Goal: Book appointment/travel/reservation

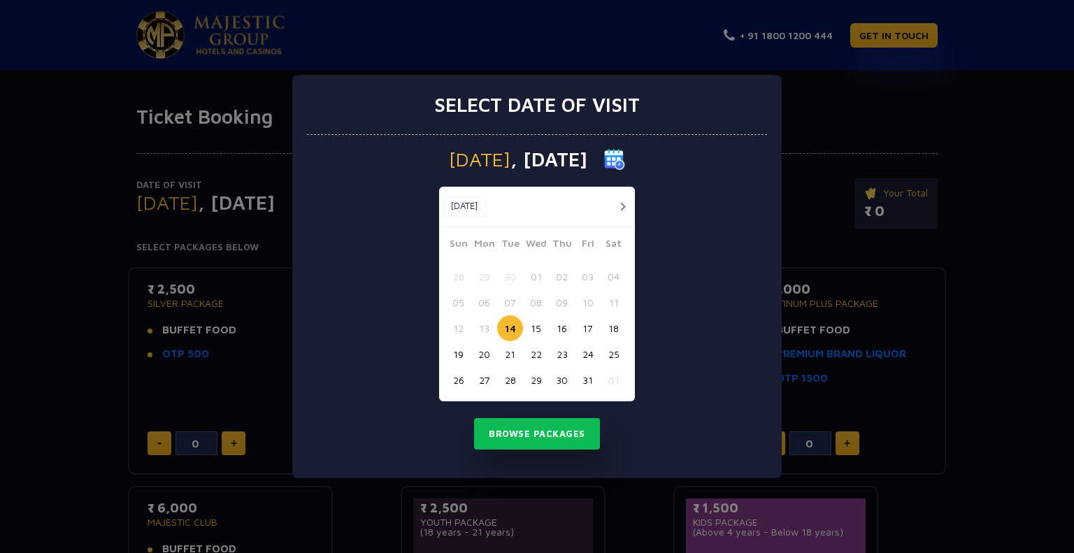
click at [529, 326] on button "15" at bounding box center [536, 328] width 26 height 26
click at [545, 426] on button "Browse Packages" at bounding box center [537, 434] width 126 height 32
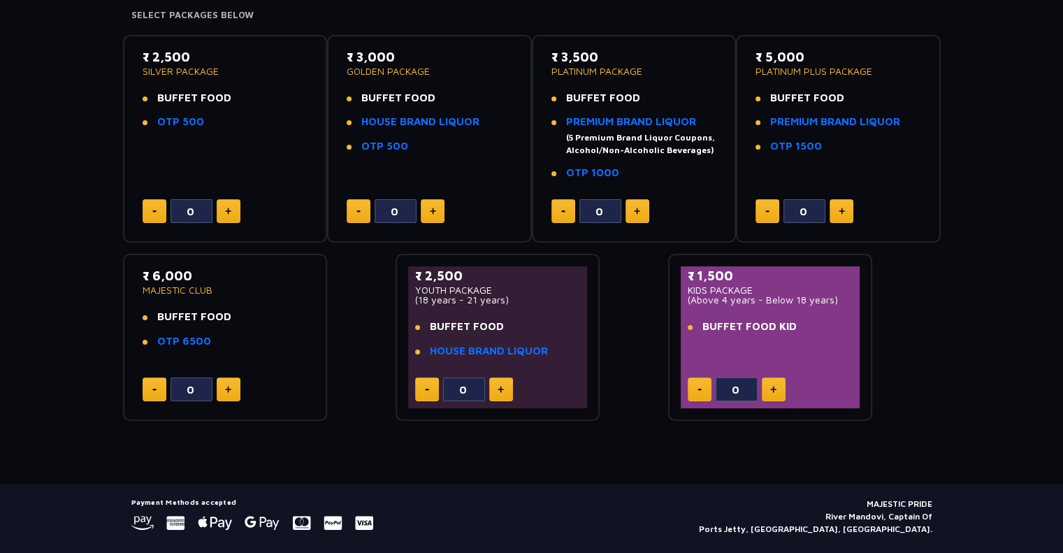
scroll to position [266, 0]
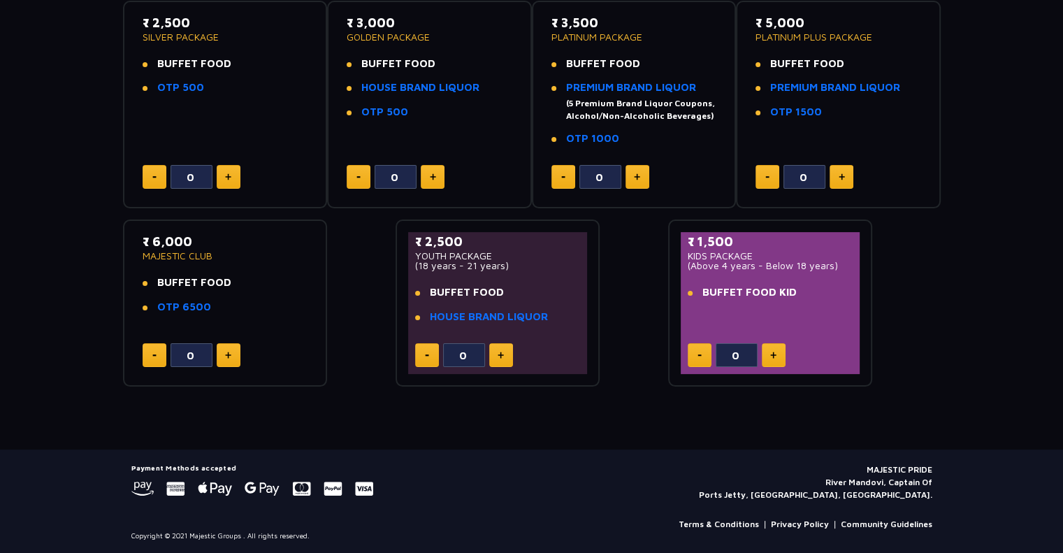
click at [503, 349] on button at bounding box center [501, 355] width 24 height 24
type input "1"
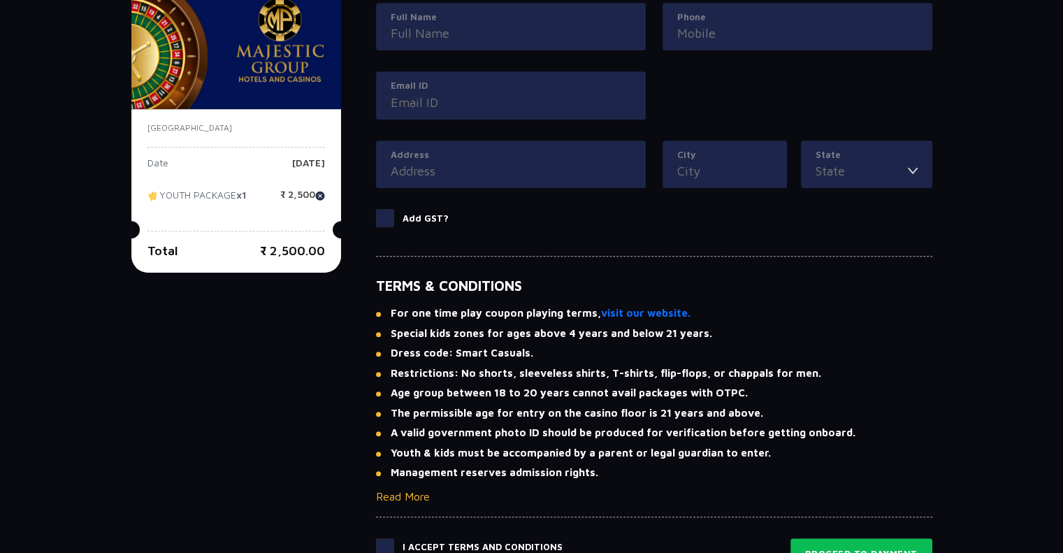
scroll to position [756, 0]
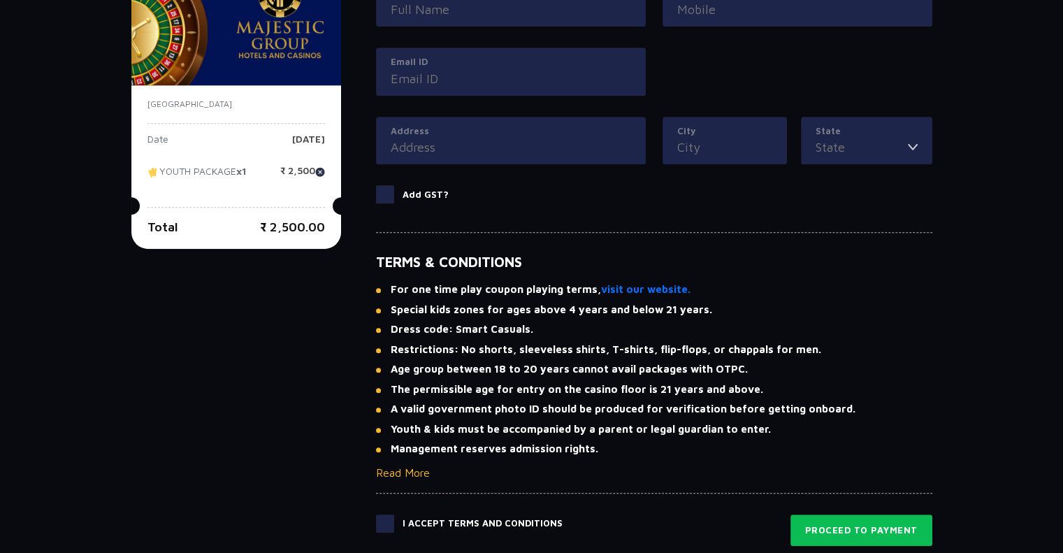
click at [391, 525] on span at bounding box center [385, 524] width 18 height 18
click at [0, 0] on input "checkbox" at bounding box center [0, 0] width 0 height 0
click at [391, 525] on span at bounding box center [385, 524] width 18 height 18
click at [0, 0] on input "checkbox" at bounding box center [0, 0] width 0 height 0
click at [400, 470] on button "Read More" at bounding box center [403, 472] width 54 height 17
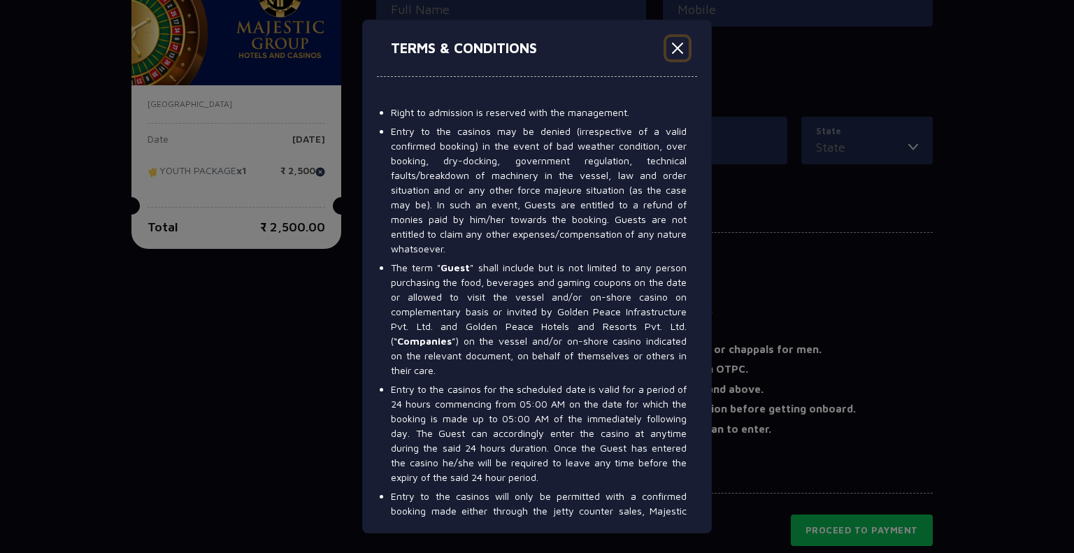
click at [682, 43] on button "Close" at bounding box center [677, 48] width 22 height 22
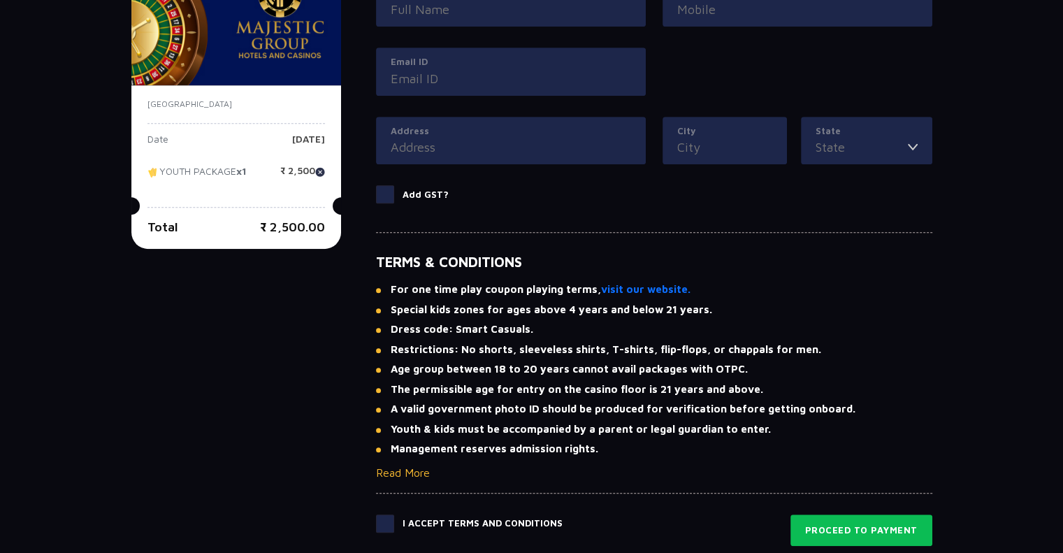
scroll to position [686, 0]
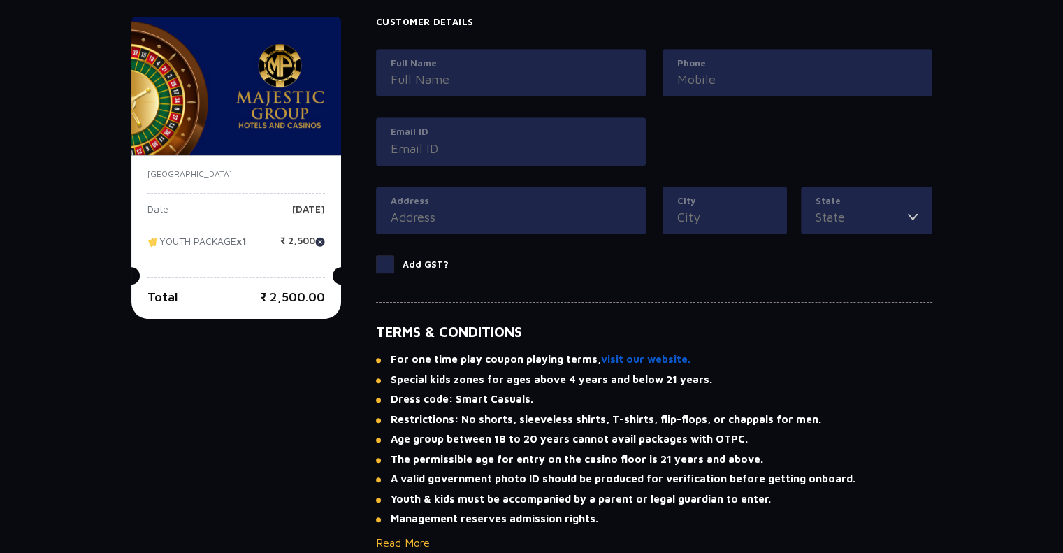
click at [626, 362] on link "visit our website." at bounding box center [645, 360] width 89 height 16
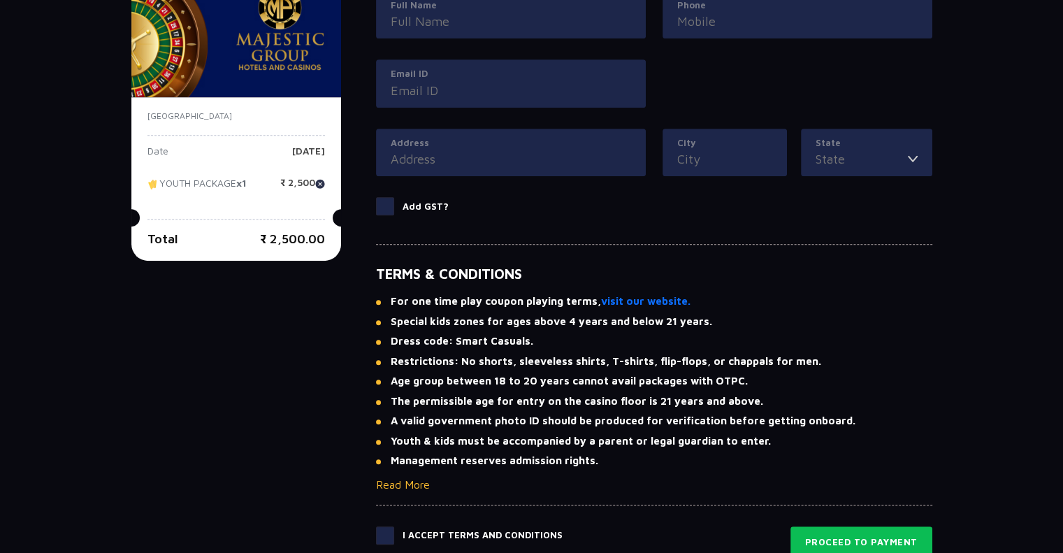
scroll to position [914, 0]
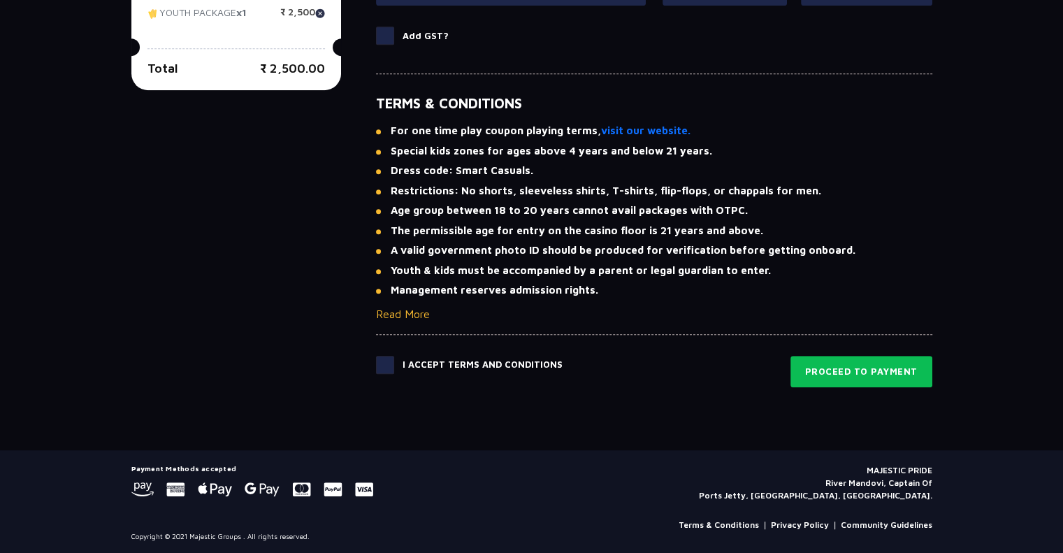
click at [387, 360] on span at bounding box center [385, 365] width 18 height 18
click at [0, 0] on input "checkbox" at bounding box center [0, 0] width 0 height 0
click at [386, 364] on span at bounding box center [385, 365] width 18 height 18
click at [0, 0] on input "checkbox" at bounding box center [0, 0] width 0 height 0
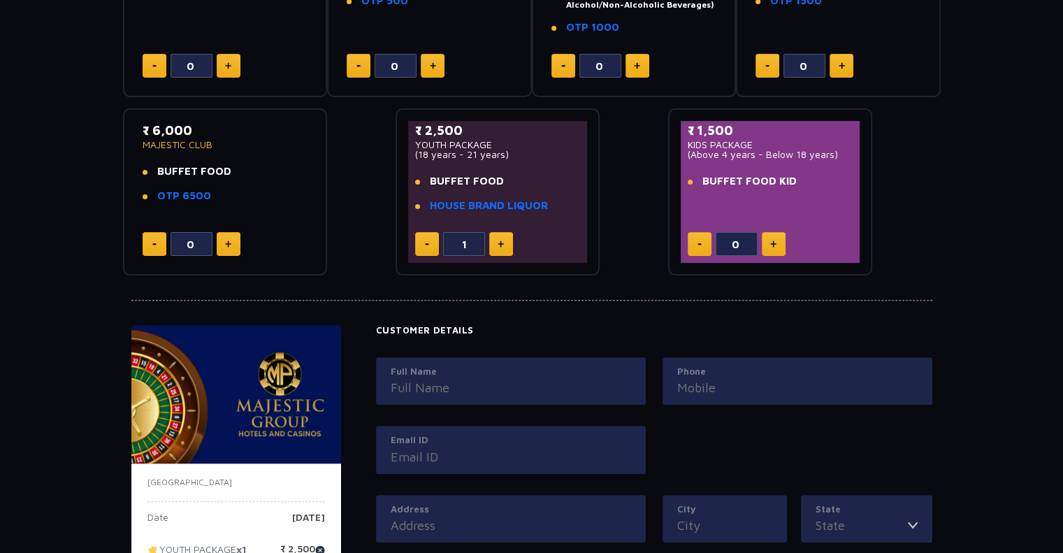
scroll to position [285, 0]
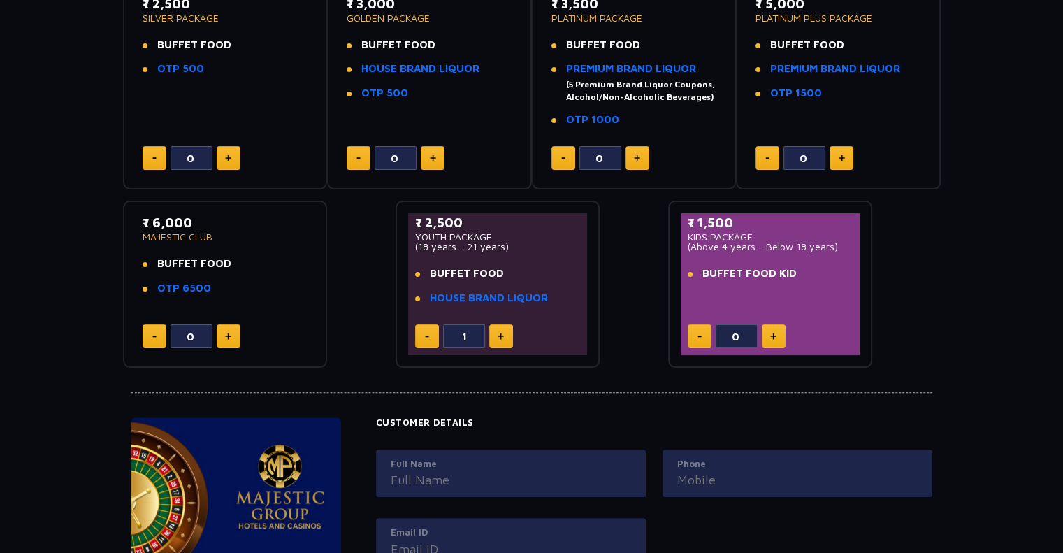
click at [502, 337] on img at bounding box center [501, 336] width 6 height 7
type input "2"
click at [240, 338] on div "0" at bounding box center [226, 336] width 166 height 24
click at [232, 338] on button at bounding box center [229, 336] width 24 height 24
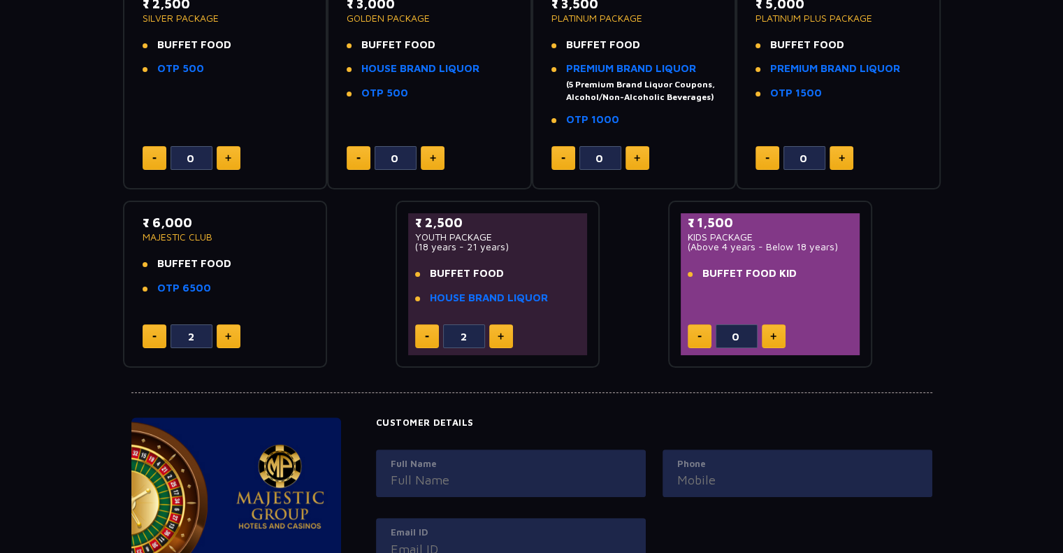
click at [232, 338] on button at bounding box center [229, 336] width 24 height 24
type input "3"
click at [766, 338] on button at bounding box center [774, 336] width 24 height 24
type input "2"
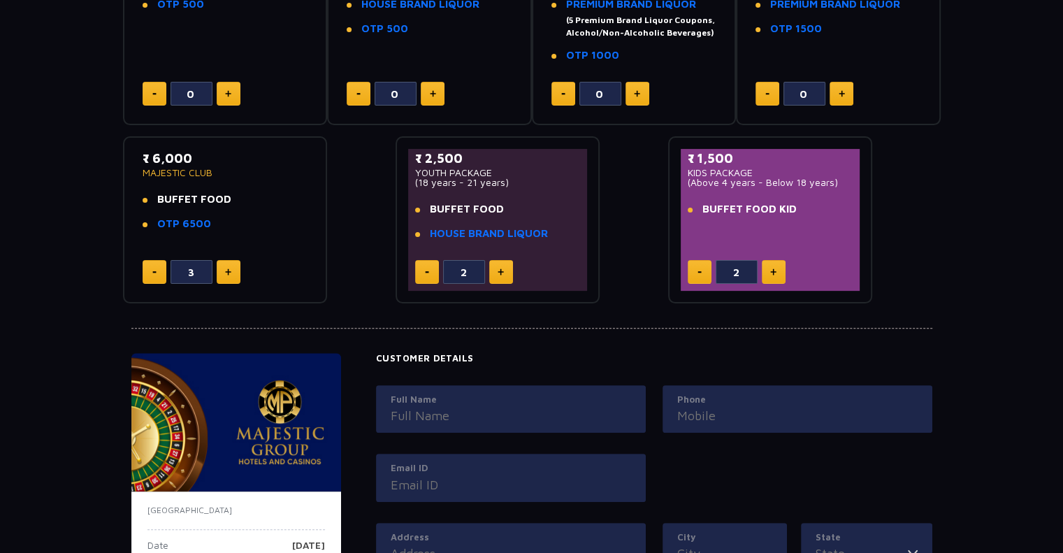
scroll to position [425, 0]
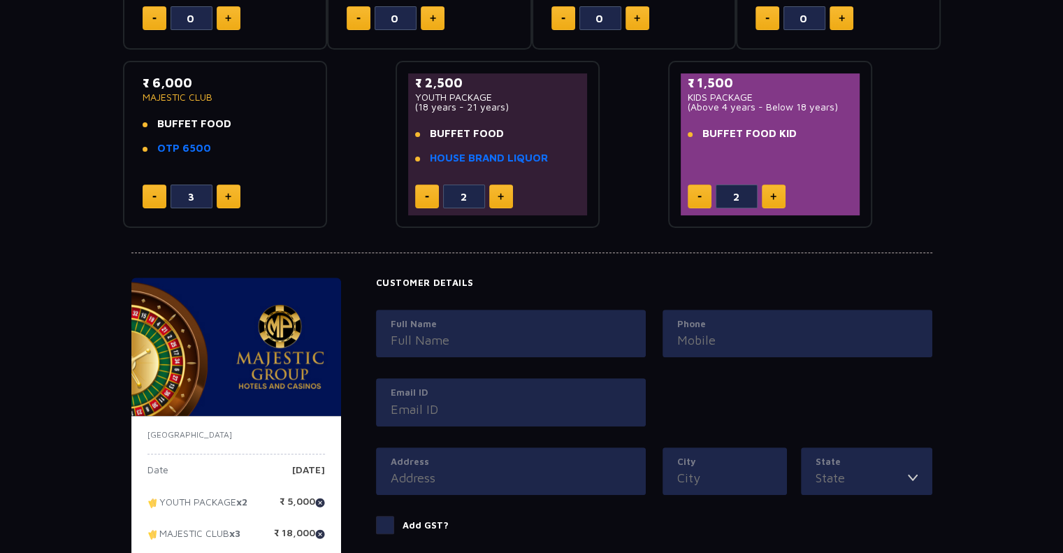
click at [434, 336] on input "Full Name" at bounding box center [511, 340] width 240 height 19
type input "[PERSON_NAME]"
type input "09845466443"
type input "[EMAIL_ADDRESS][DOMAIN_NAME]"
type input "J 905, Brigade Metropolis, [GEOGRAPHIC_DATA]"
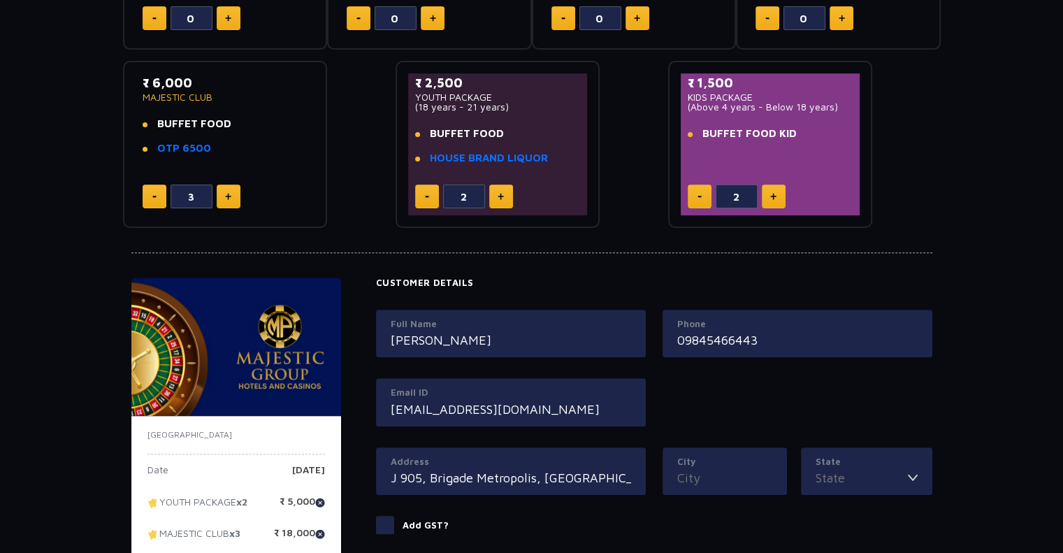
type input "[GEOGRAPHIC_DATA]"
type input "KA"
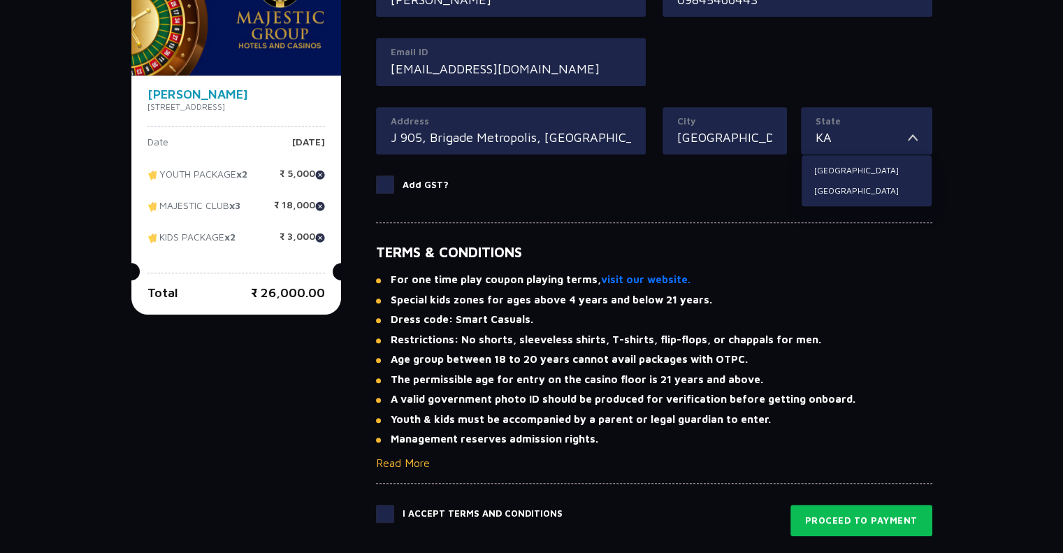
scroll to position [775, 0]
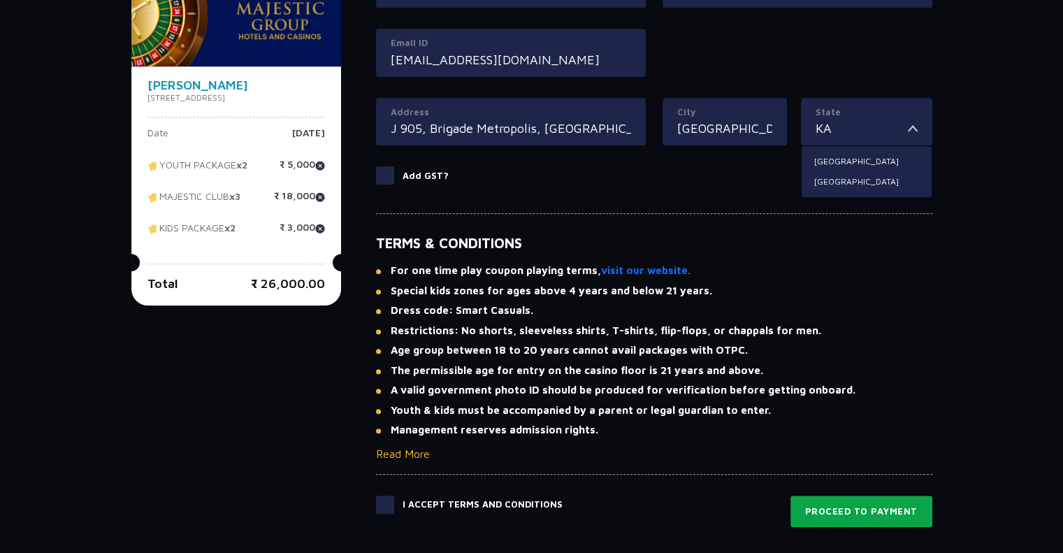
click at [853, 505] on button "Proceed to Payment" at bounding box center [862, 512] width 142 height 32
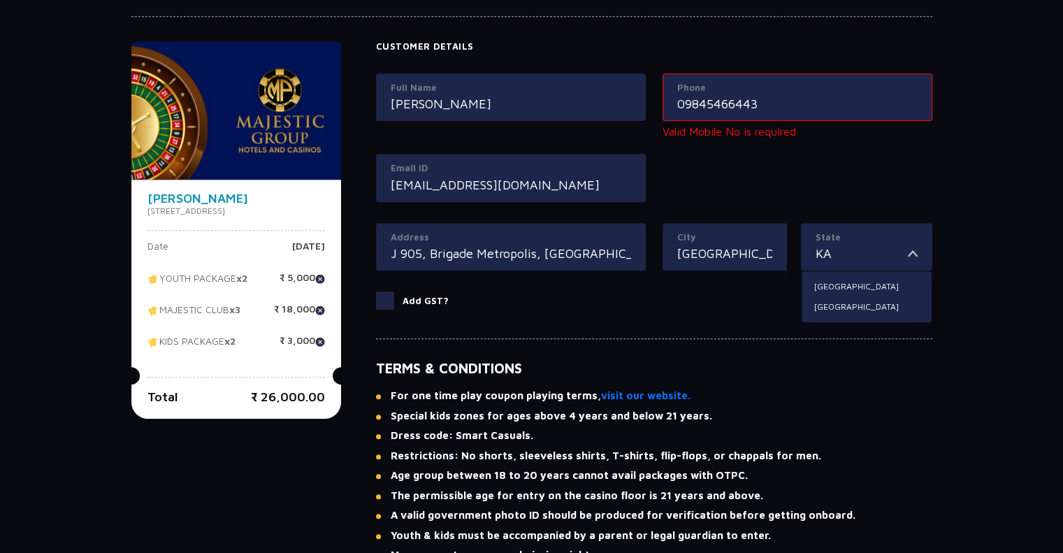
scroll to position [871, 0]
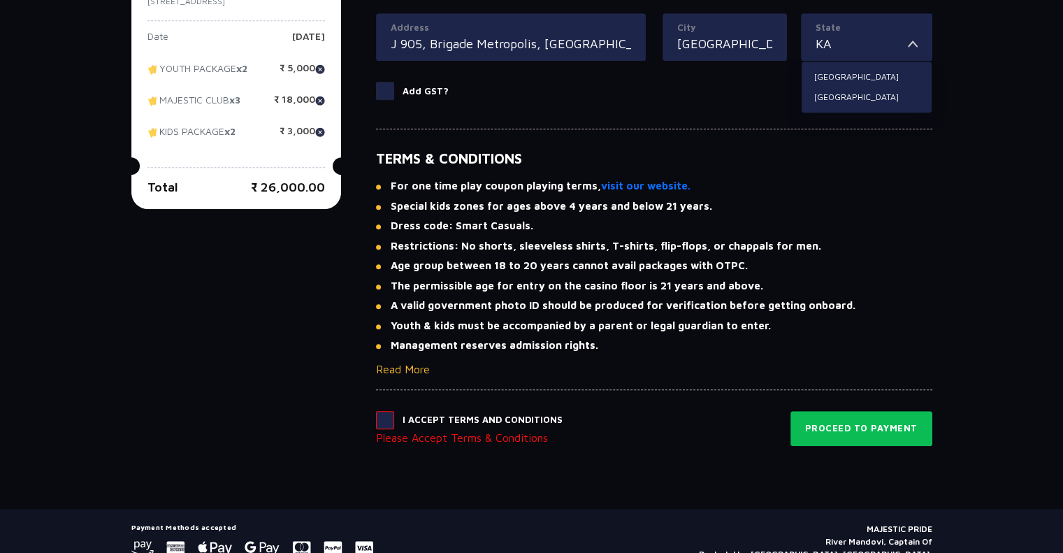
click at [394, 413] on span at bounding box center [385, 420] width 18 height 18
click at [0, 0] on input "checkbox" at bounding box center [0, 0] width 0 height 0
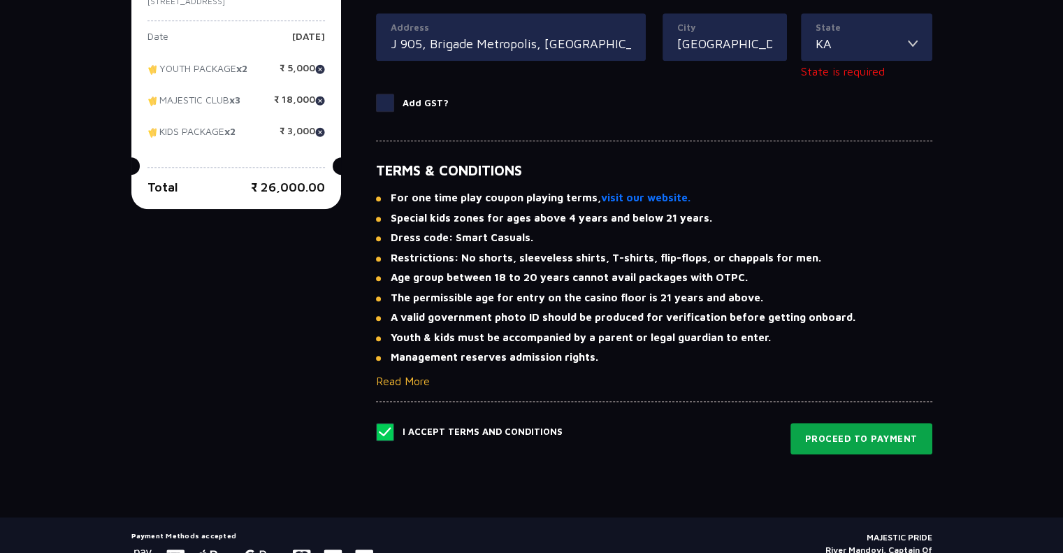
click at [877, 439] on button "Proceed to Payment" at bounding box center [862, 439] width 142 height 32
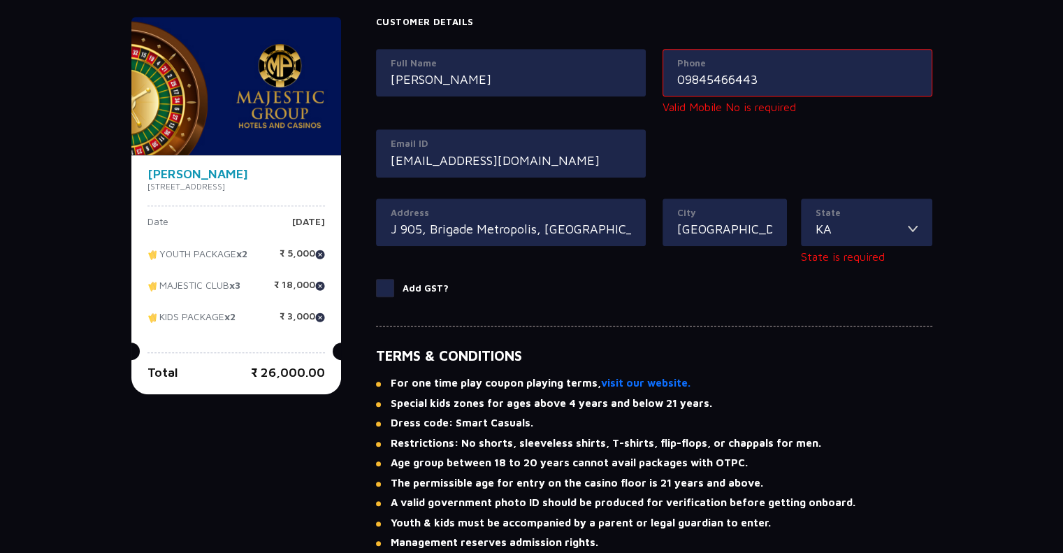
scroll to position [663, 0]
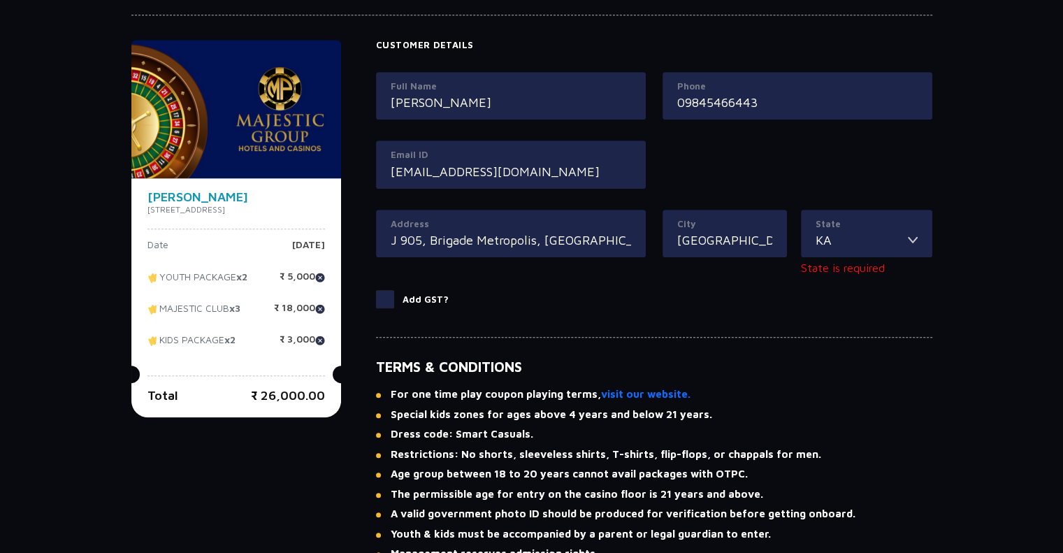
click at [755, 100] on input "09845466443" at bounding box center [797, 102] width 240 height 19
click at [690, 99] on input "09845466443" at bounding box center [797, 102] width 240 height 19
type input "9845466443"
click at [746, 322] on div "Customer Details Full Name [PERSON_NAME] Phone [PHONE_NUMBER] Email ID [EMAIL_A…" at bounding box center [654, 182] width 556 height 285
click at [860, 240] on input "KA" at bounding box center [862, 240] width 92 height 19
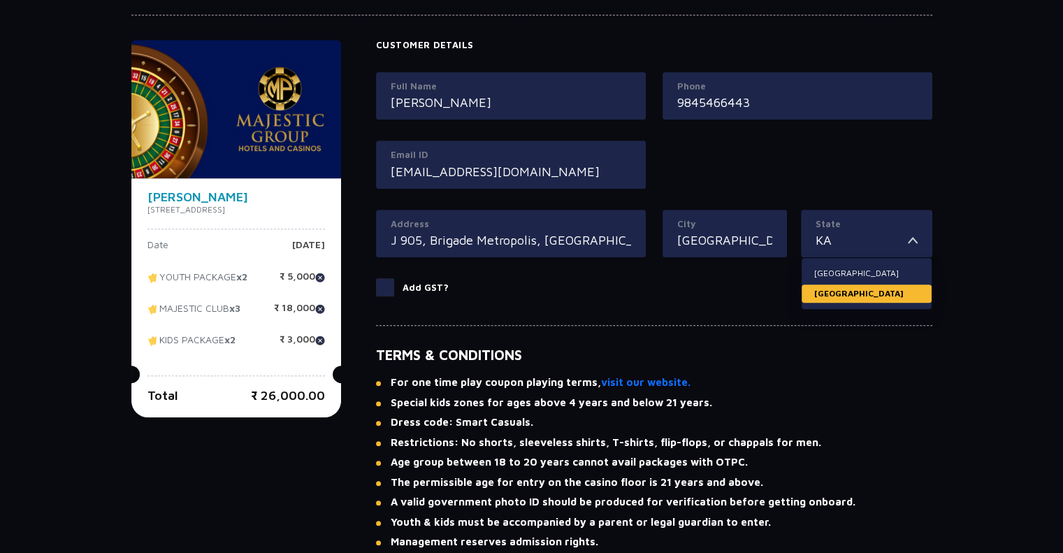
click at [828, 293] on li "[GEOGRAPHIC_DATA]" at bounding box center [867, 294] width 130 height 18
type input "[GEOGRAPHIC_DATA]"
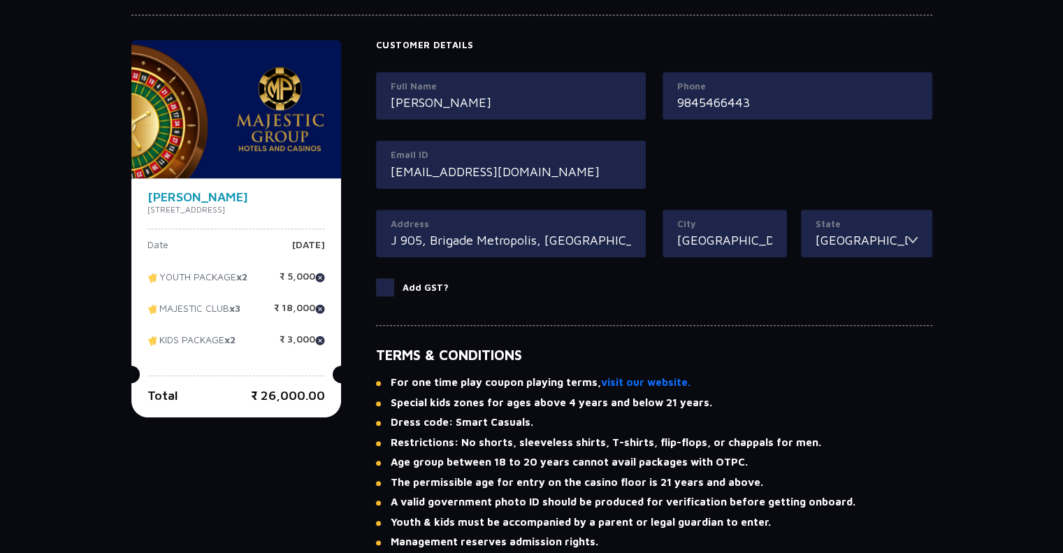
click at [724, 301] on div "Customer Details Full Name [PERSON_NAME] Phone [PHONE_NUMBER] Email ID [EMAIL_A…" at bounding box center [654, 176] width 556 height 273
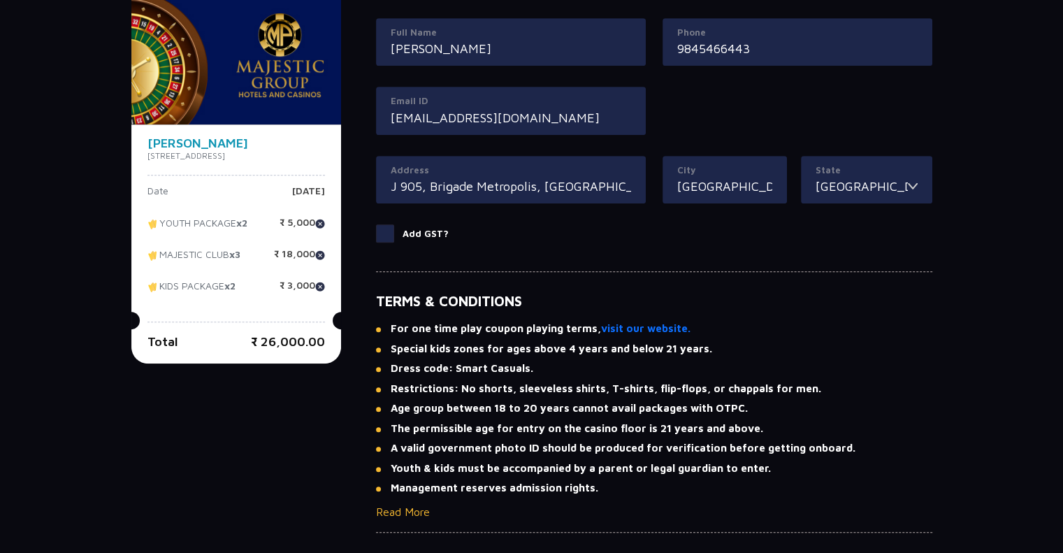
scroll to position [803, 0]
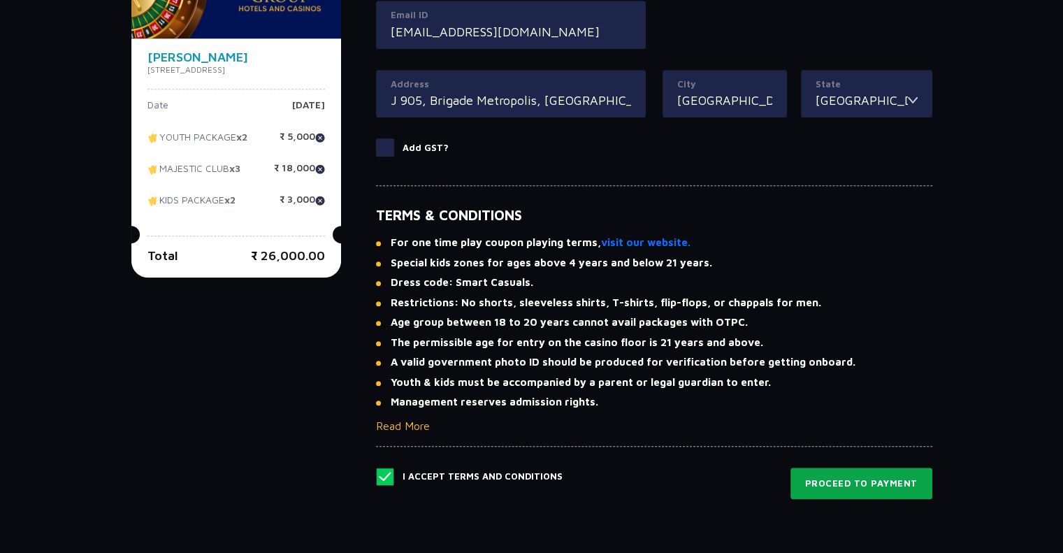
click at [842, 480] on button "Proceed to Payment" at bounding box center [862, 484] width 142 height 32
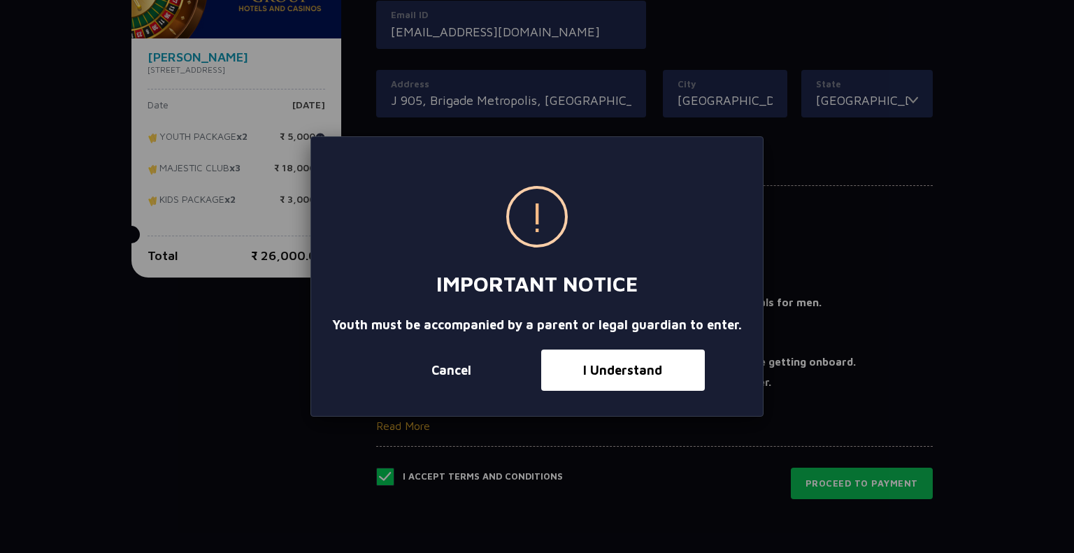
click at [464, 372] on button "Cancel" at bounding box center [451, 370] width 164 height 41
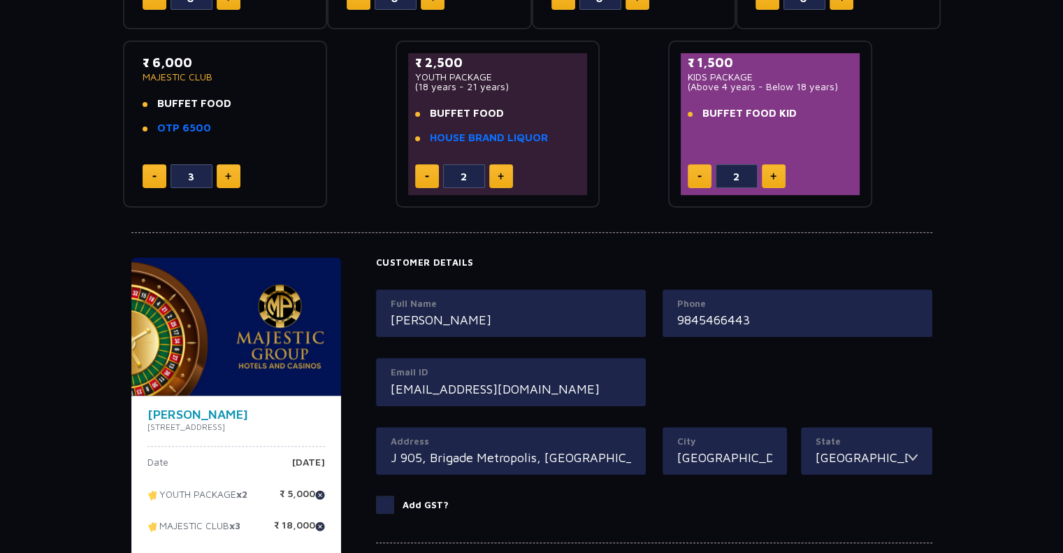
scroll to position [629, 0]
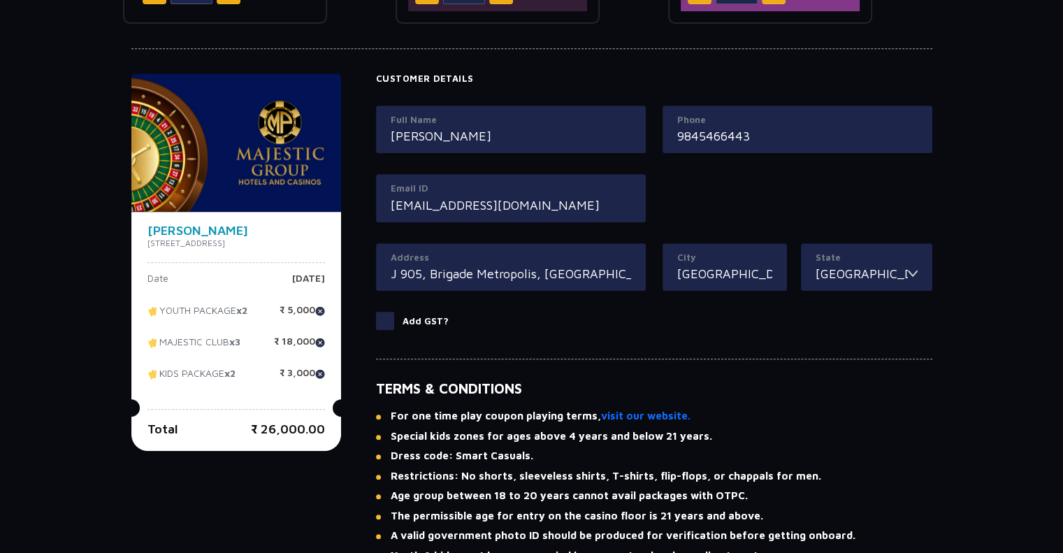
click at [586, 280] on input "J 905, Brigade Metropolis, [GEOGRAPHIC_DATA]" at bounding box center [511, 273] width 240 height 19
click at [585, 276] on input "J 905, Brigade Metropolis, [GEOGRAPHIC_DATA]" at bounding box center [511, 273] width 240 height 19
click at [747, 318] on label "Add GST?" at bounding box center [654, 321] width 556 height 18
click at [0, 0] on input "Add GST?" at bounding box center [0, 0] width 0 height 0
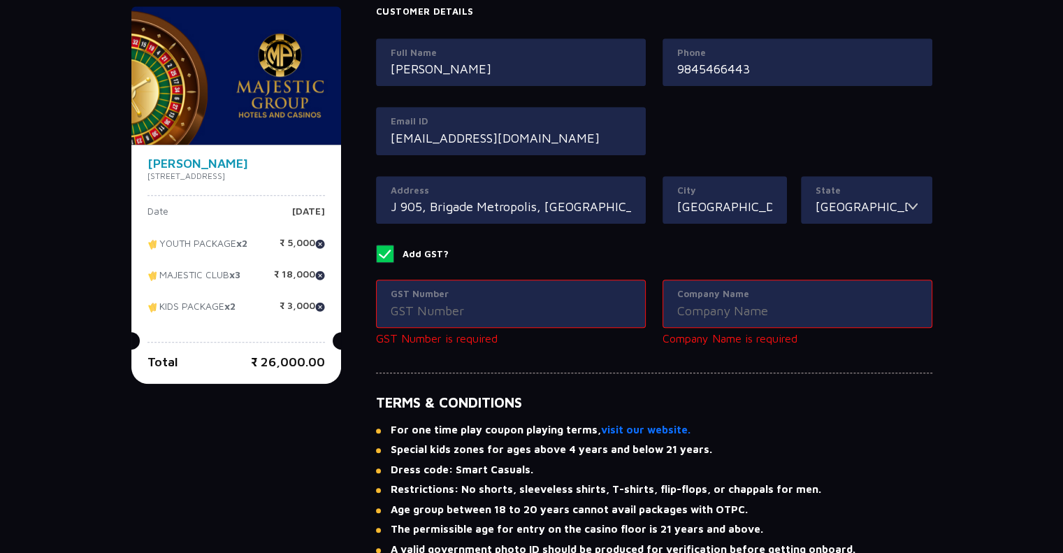
scroll to position [769, 0]
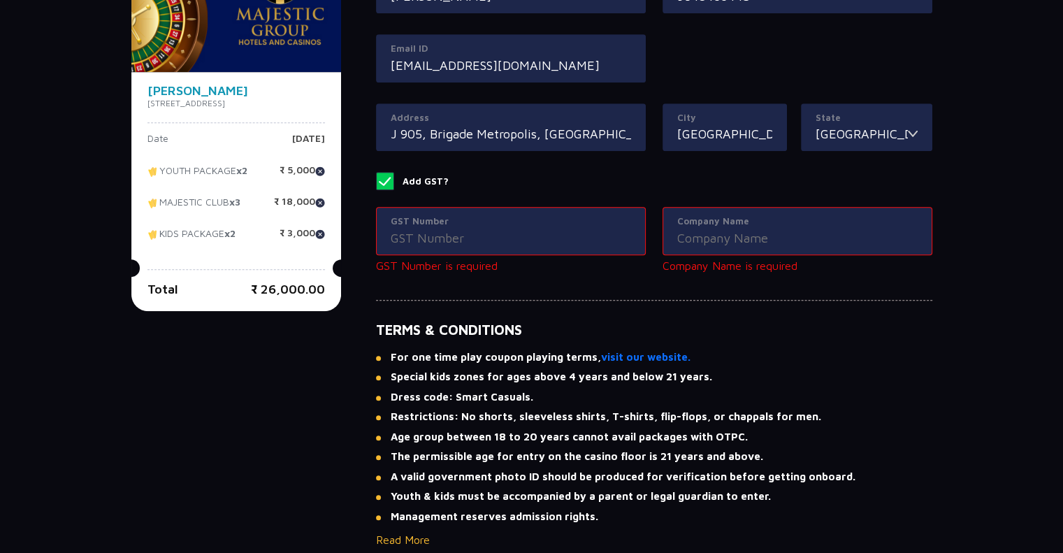
click at [394, 180] on span at bounding box center [385, 181] width 18 height 18
click at [0, 0] on input "Add GST?" at bounding box center [0, 0] width 0 height 0
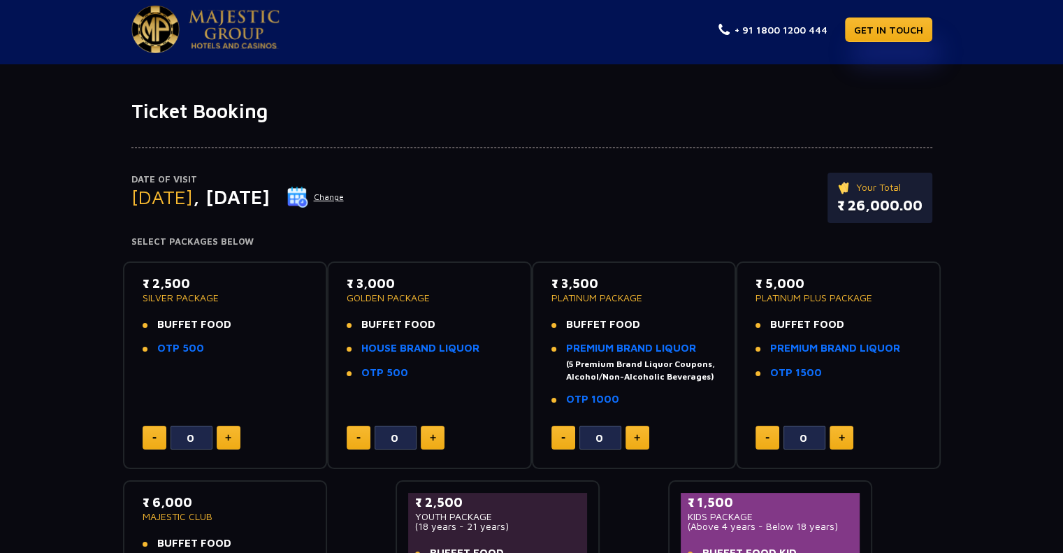
scroll to position [0, 0]
